Goal: Task Accomplishment & Management: Complete application form

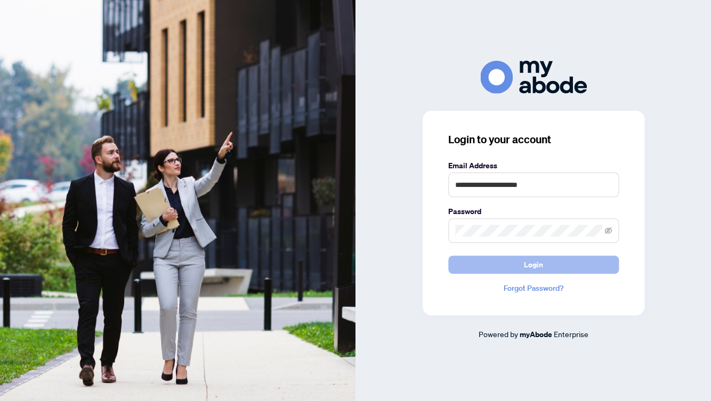
click at [509, 266] on button "Login" at bounding box center [533, 265] width 170 height 18
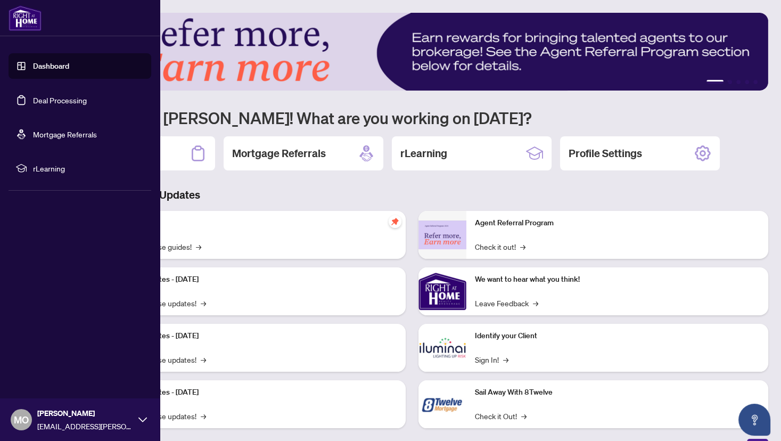
click at [33, 101] on link "Deal Processing" at bounding box center [60, 100] width 54 height 10
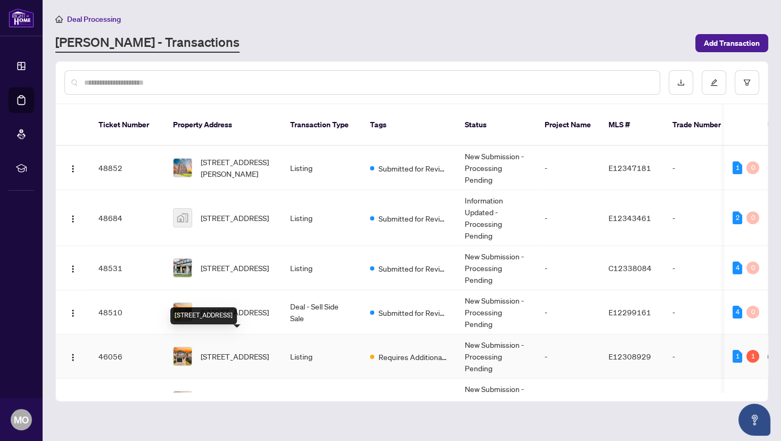
click at [242, 351] on span "211 Andona Cres, Toronto, Ontario M1C 5J8, Canada" at bounding box center [235, 357] width 68 height 12
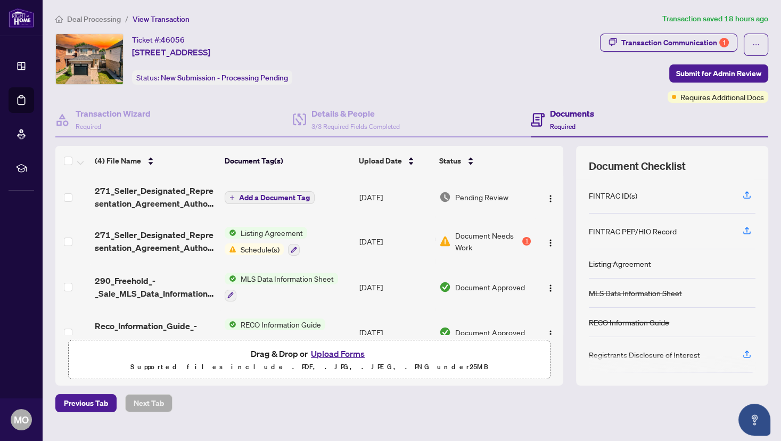
click at [332, 355] on button "Upload Forms" at bounding box center [338, 354] width 60 height 14
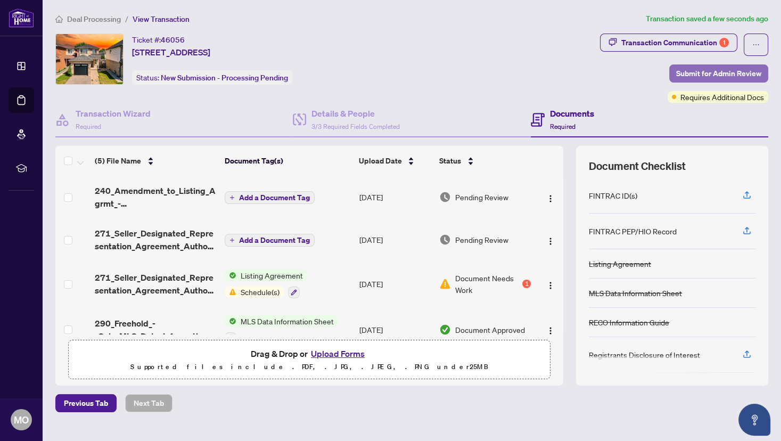
click at [726, 70] on span "Submit for Admin Review" at bounding box center [719, 73] width 85 height 17
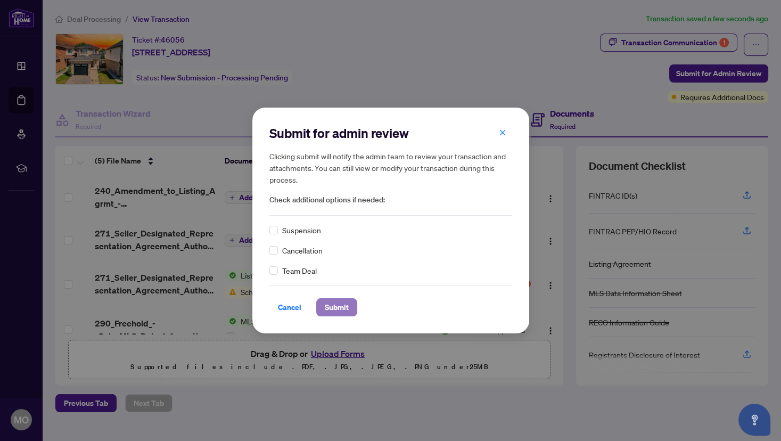
click at [337, 309] on span "Submit" at bounding box center [337, 307] width 24 height 17
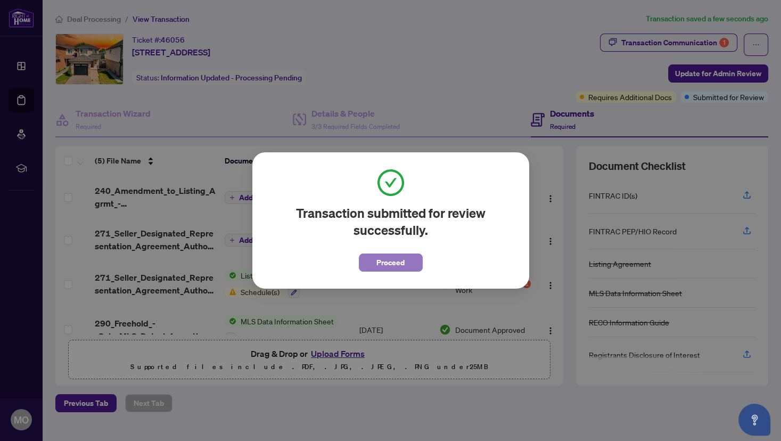
click at [388, 263] on span "Proceed" at bounding box center [391, 262] width 28 height 17
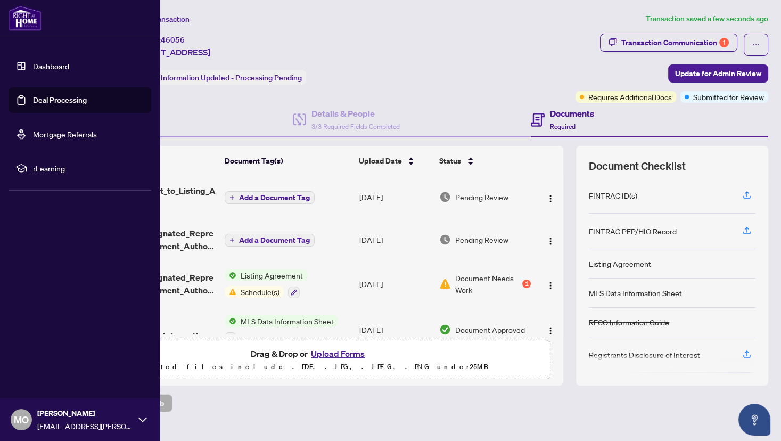
click at [36, 101] on link "Deal Processing" at bounding box center [60, 100] width 54 height 10
